Goal: Find specific page/section: Find specific page/section

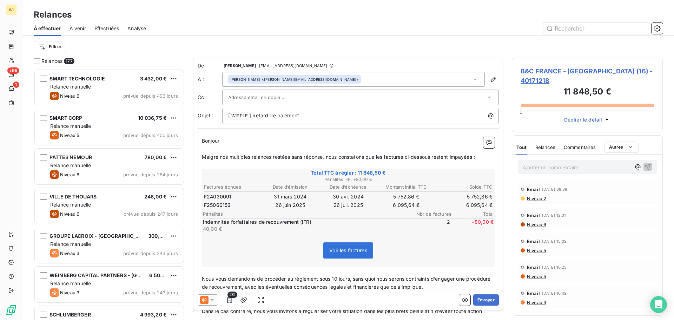
scroll to position [246, 146]
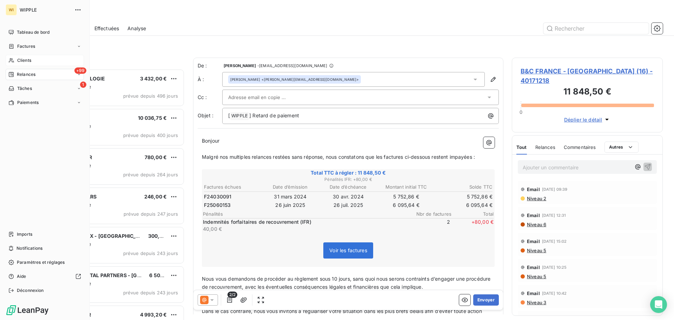
click at [30, 64] on div "Clients" at bounding box center [45, 60] width 78 height 11
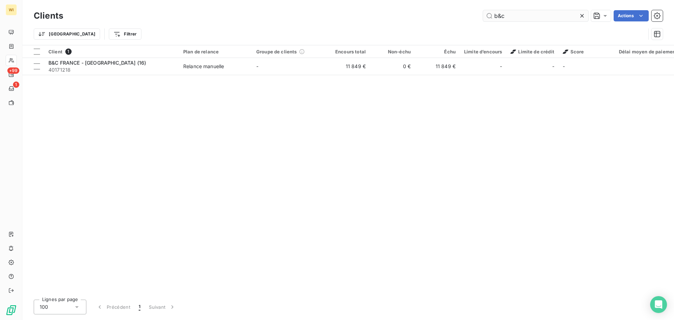
click at [510, 16] on input "b&c" at bounding box center [535, 15] width 105 height 11
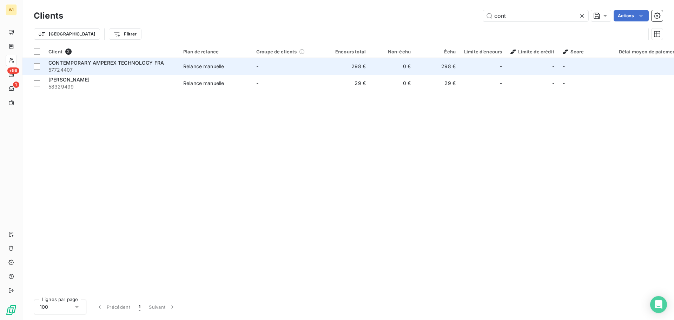
type input "cont"
click at [186, 69] on div "Relance manuelle" at bounding box center [203, 66] width 41 height 7
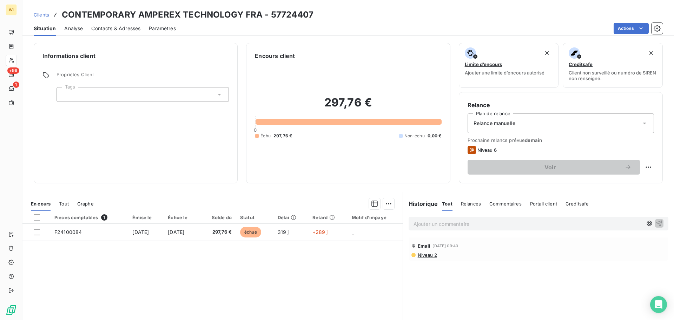
click at [424, 256] on span "Niveau 2" at bounding box center [427, 255] width 20 height 6
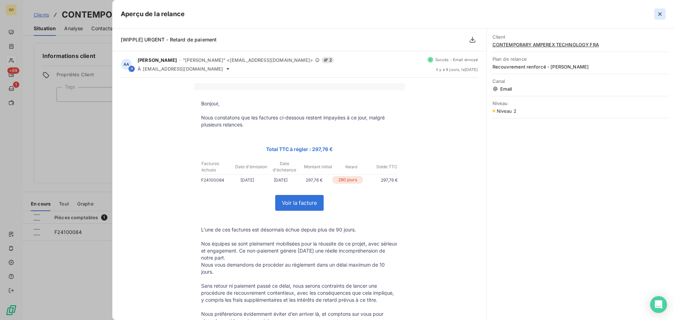
click at [664, 14] on button "button" at bounding box center [659, 13] width 11 height 11
